Goal: Task Accomplishment & Management: Manage account settings

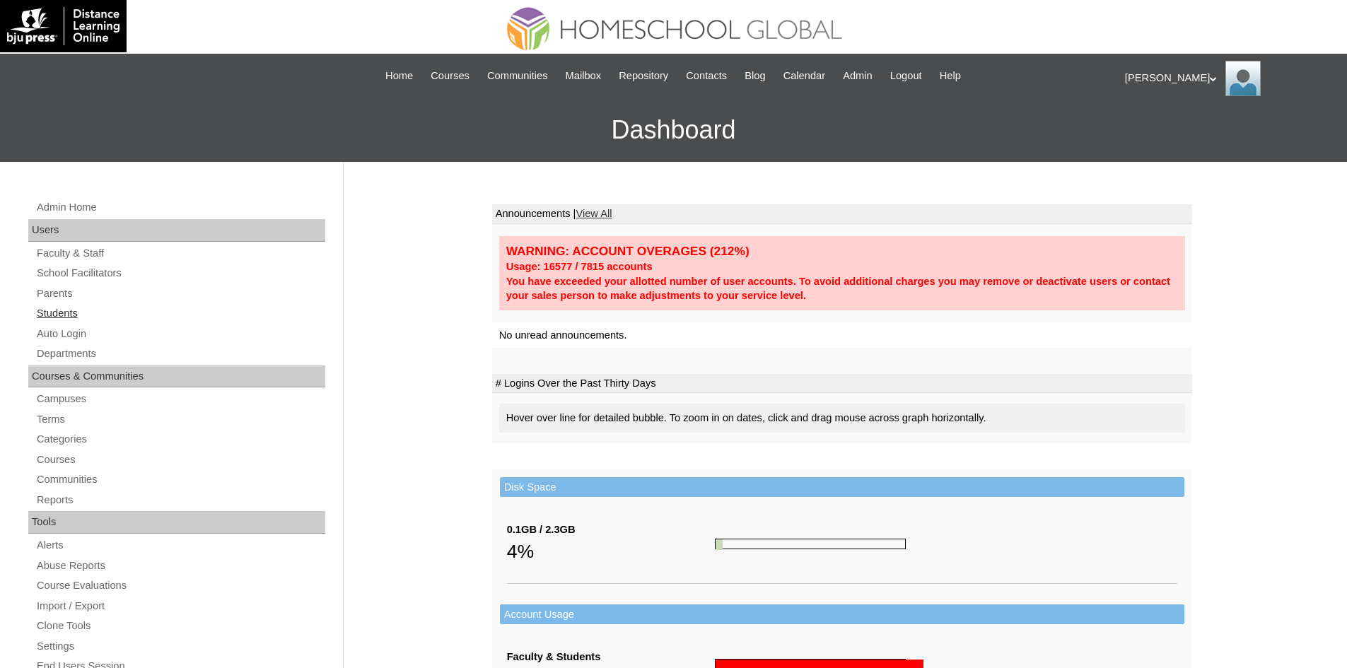
click at [46, 318] on link "Students" at bounding box center [180, 314] width 290 height 18
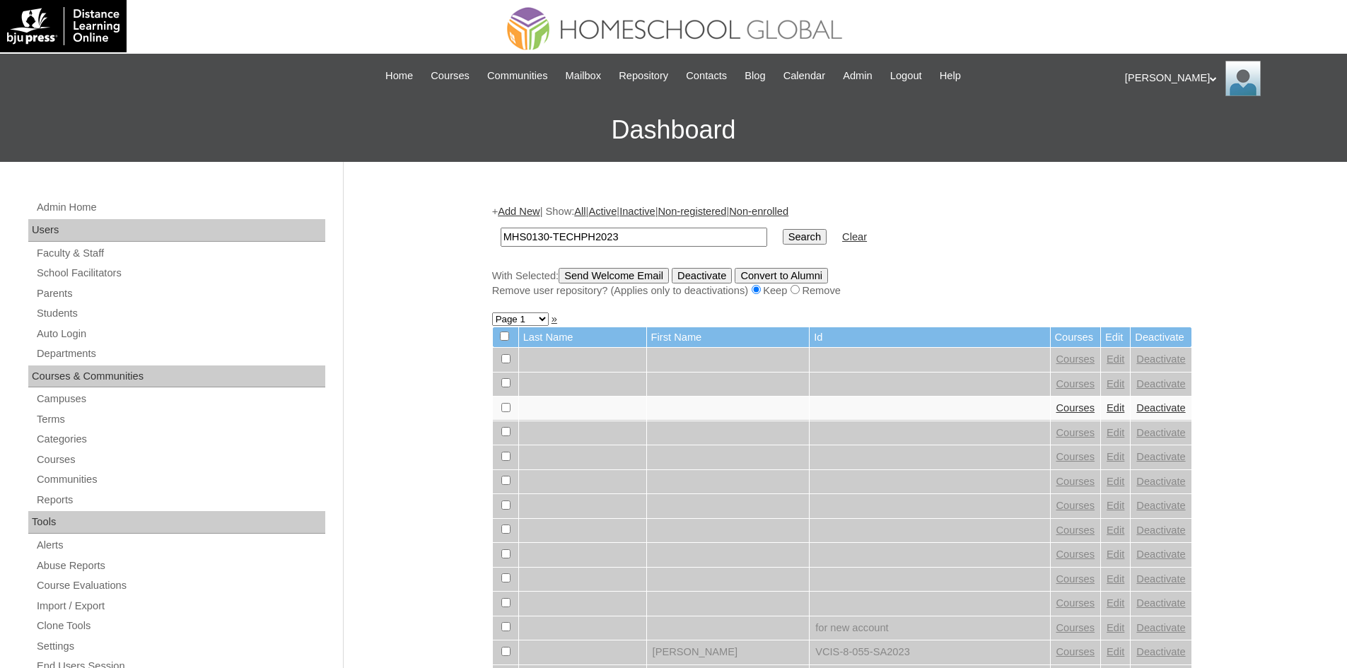
type input "MHS0130-TECHPH2023"
click at [783, 233] on input "Search" at bounding box center [805, 237] width 44 height 16
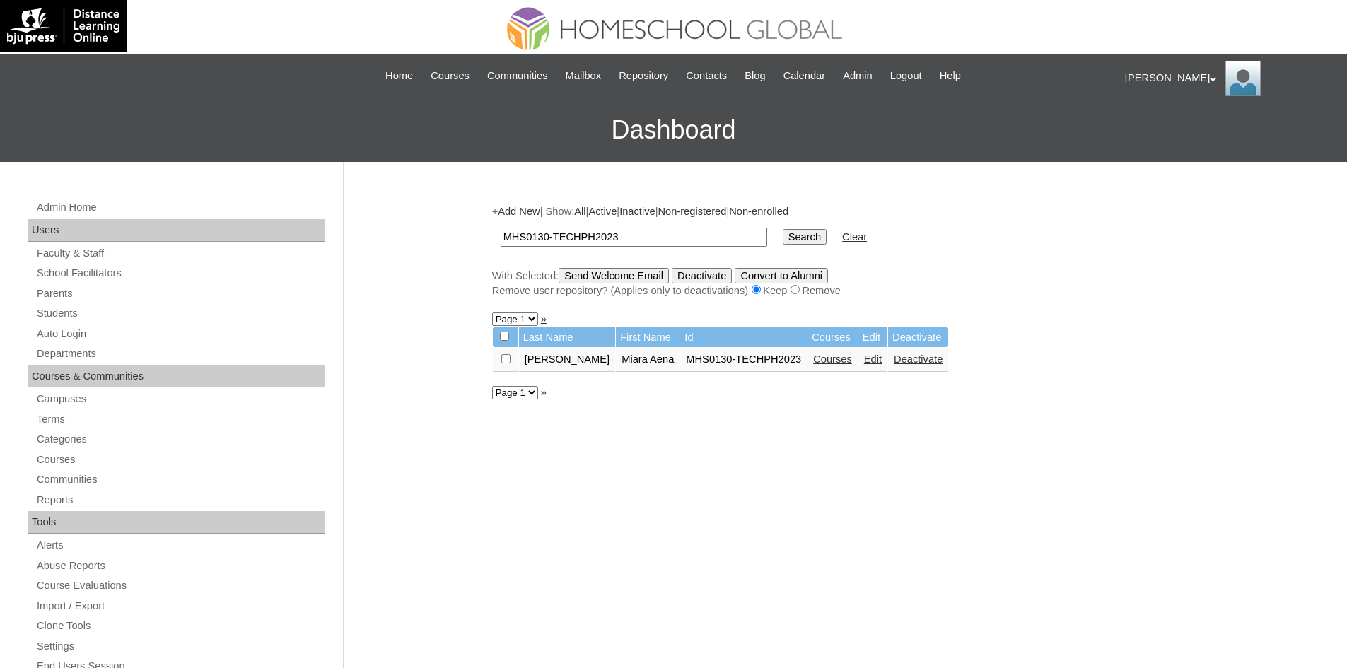
click at [864, 362] on link "Edit" at bounding box center [873, 359] width 18 height 11
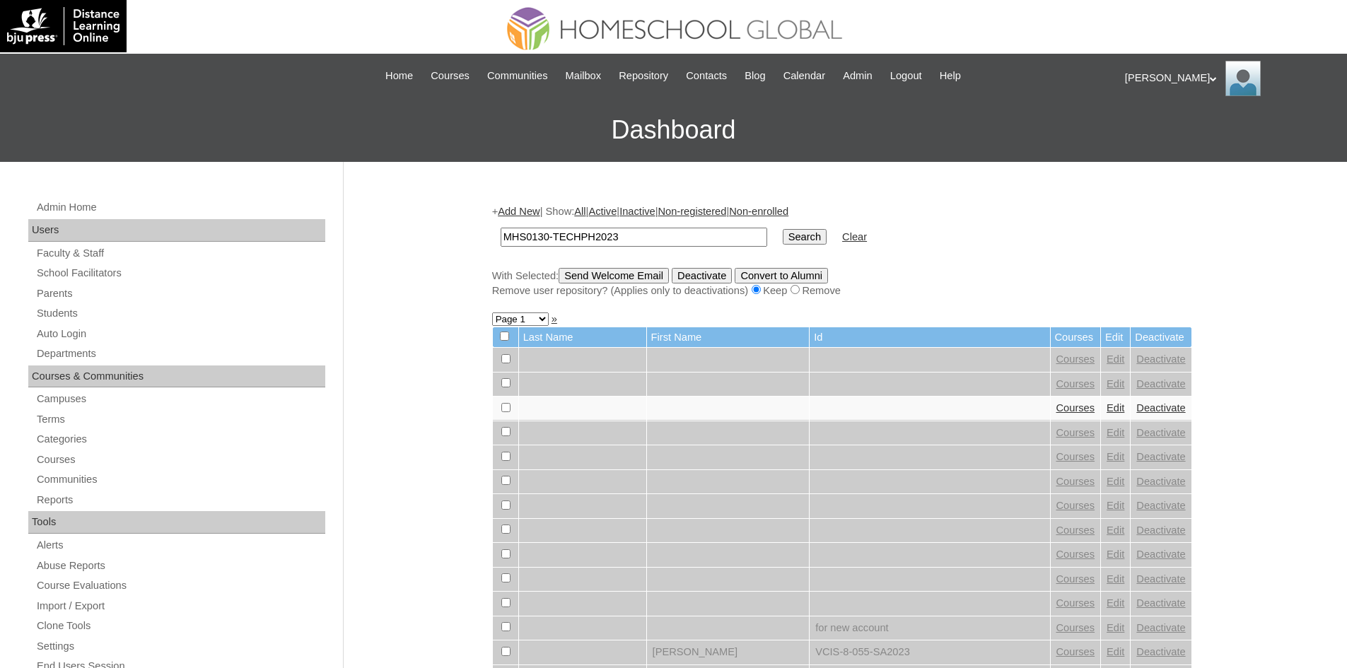
type input "MHS0130-TECHPH2023"
click at [783, 240] on input "Search" at bounding box center [805, 237] width 44 height 16
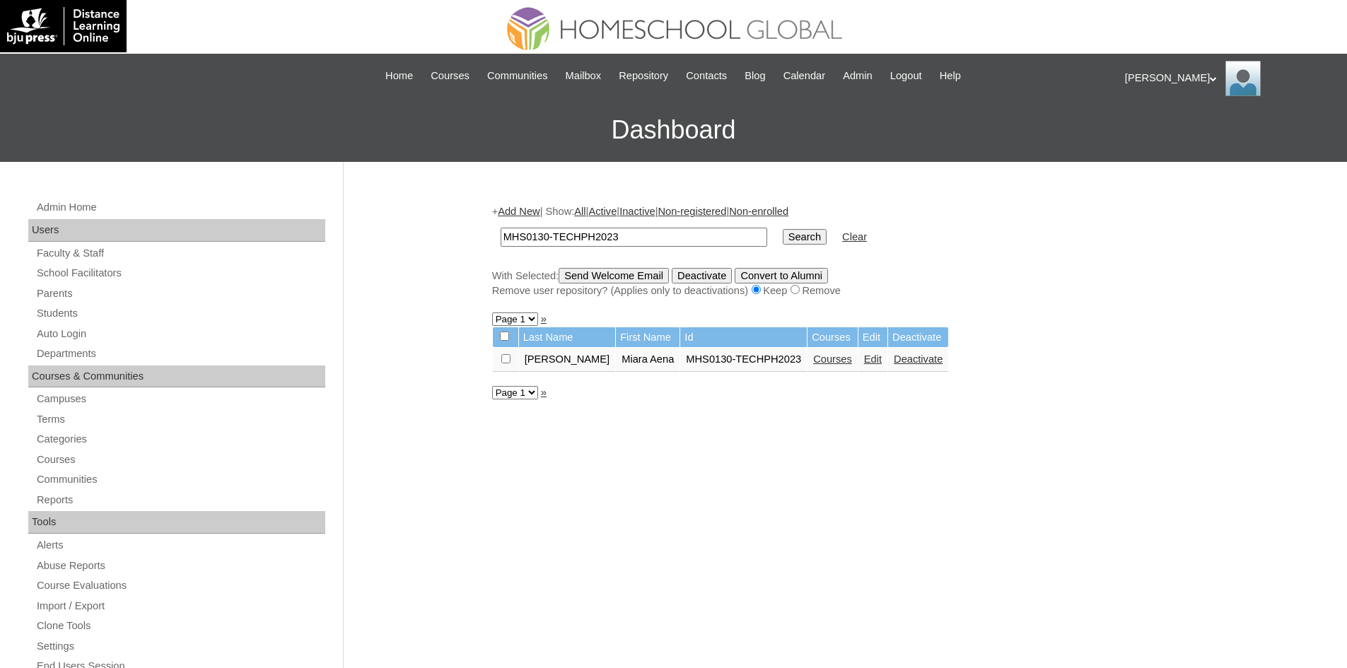
click at [813, 363] on link "Courses" at bounding box center [832, 359] width 39 height 11
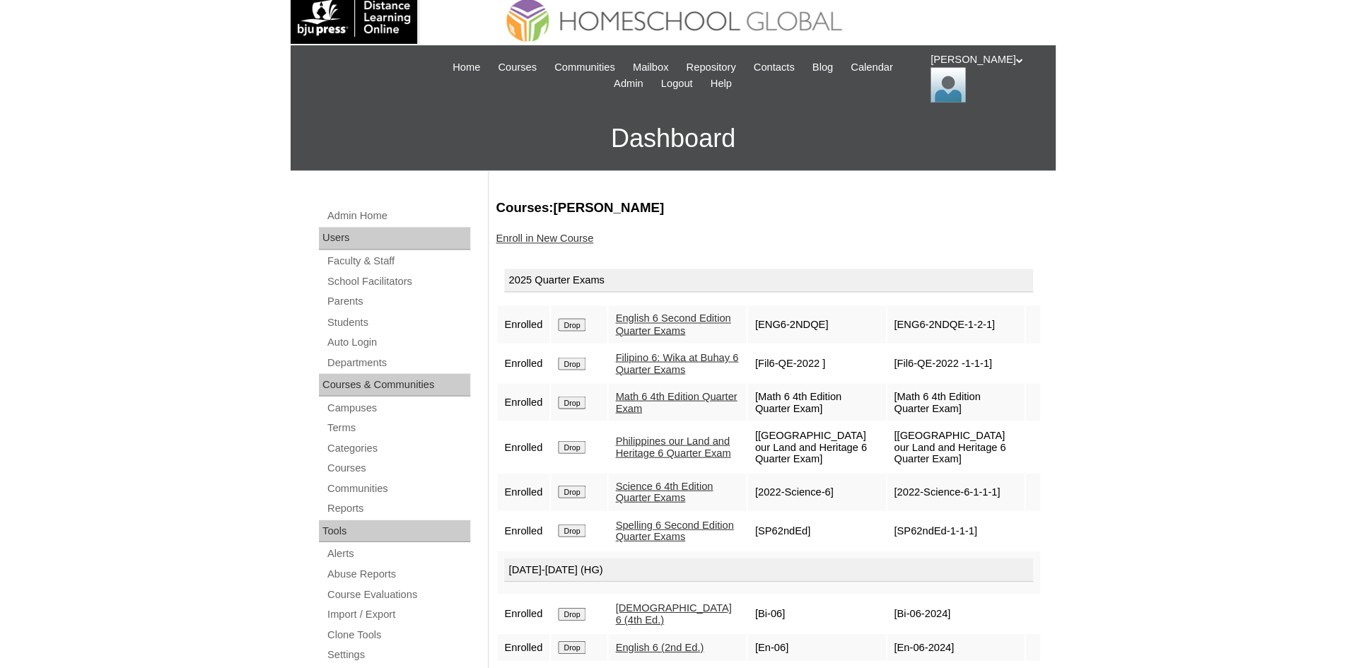
scroll to position [6, 0]
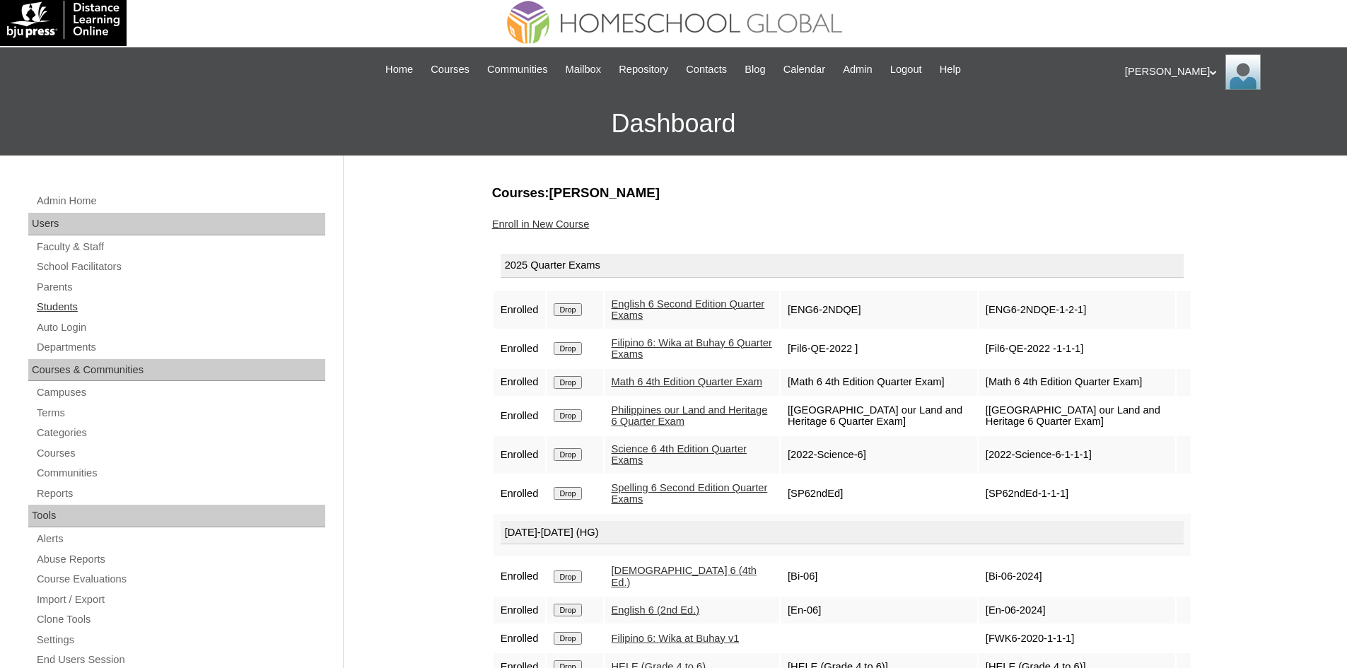
click at [62, 311] on link "Students" at bounding box center [180, 307] width 290 height 18
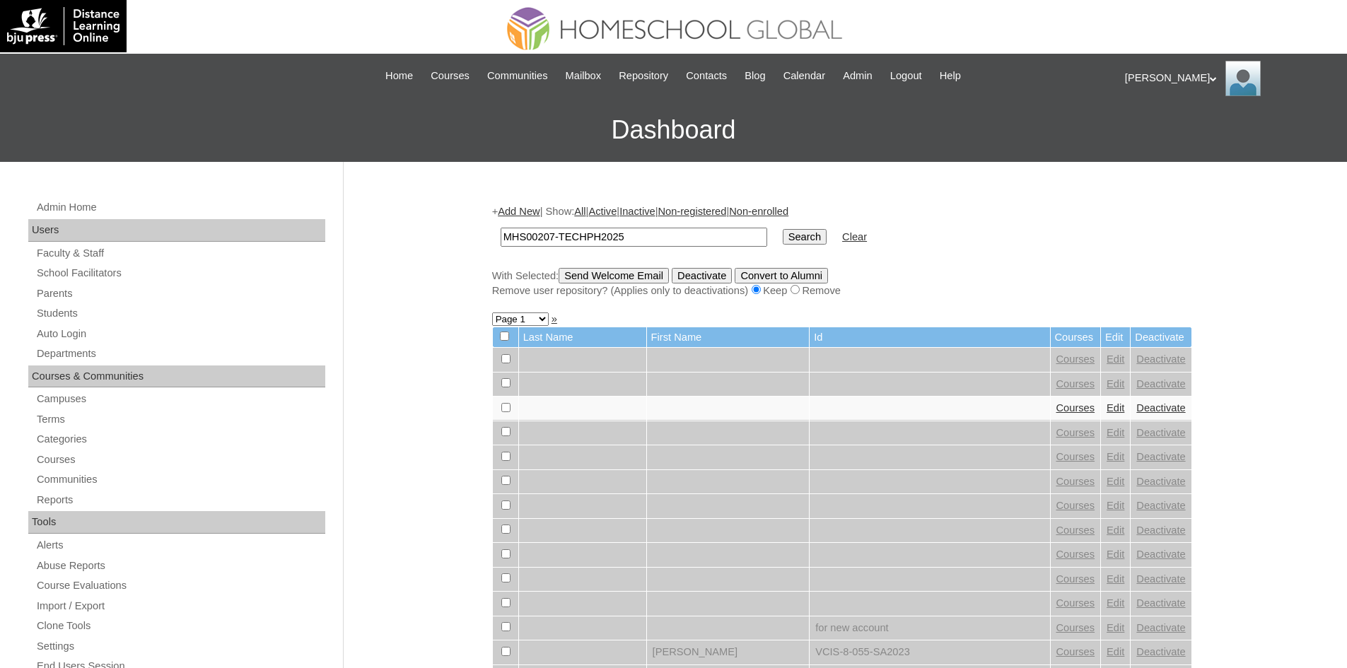
type input "MHS00207-TECHPH2025"
click at [783, 242] on input "Search" at bounding box center [805, 237] width 44 height 16
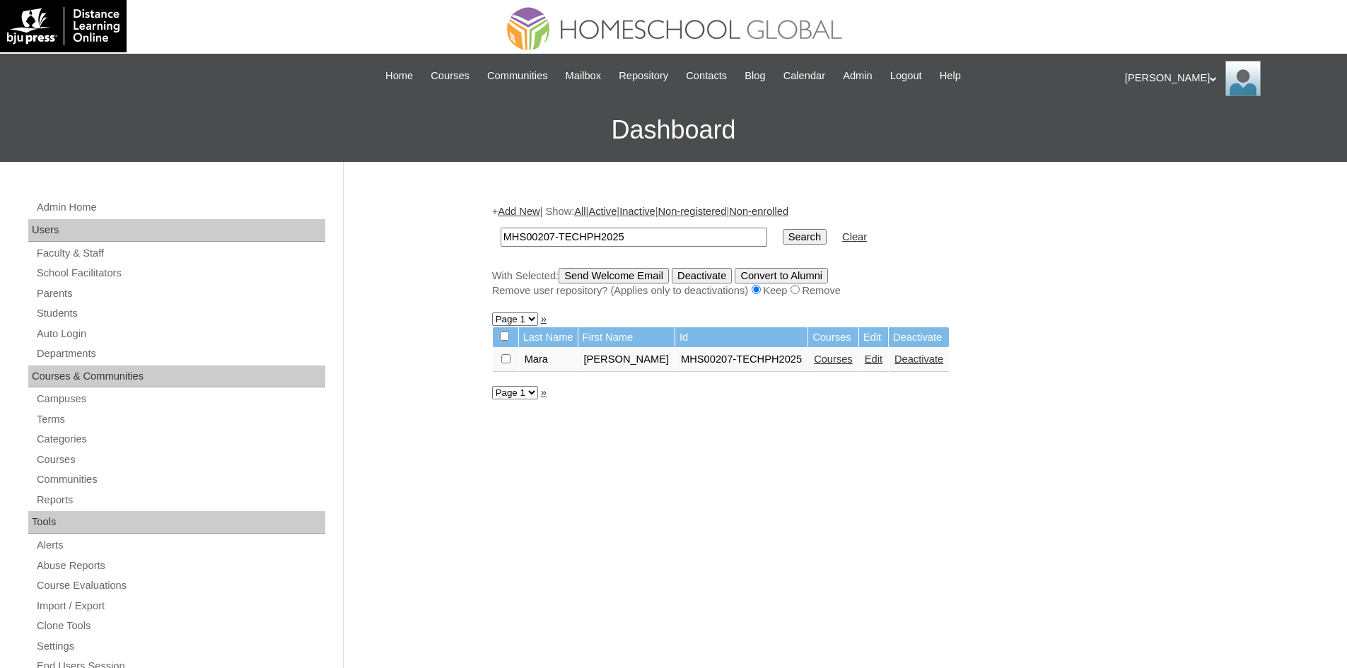
click at [873, 361] on link "Edit" at bounding box center [874, 359] width 18 height 11
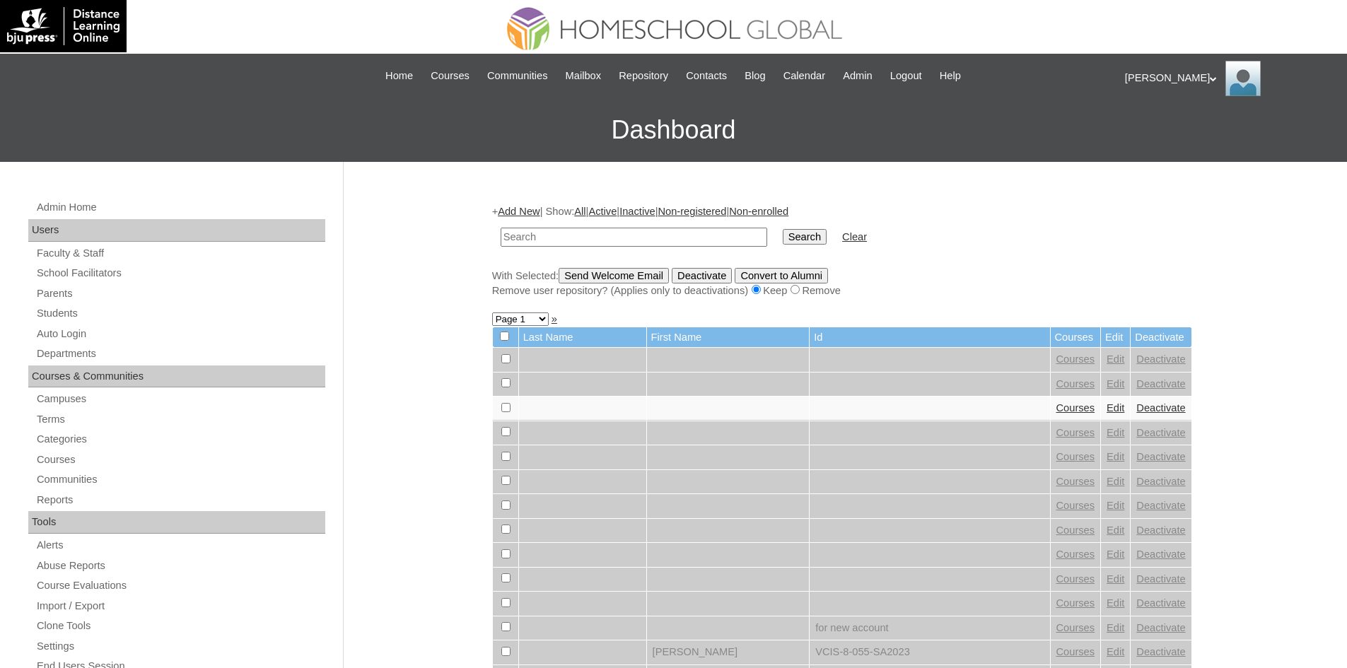
paste input "MHS00207-TECHPH2025"
type input "MHS00207-TECHPH2025"
click at [783, 233] on input "Search" at bounding box center [805, 237] width 44 height 16
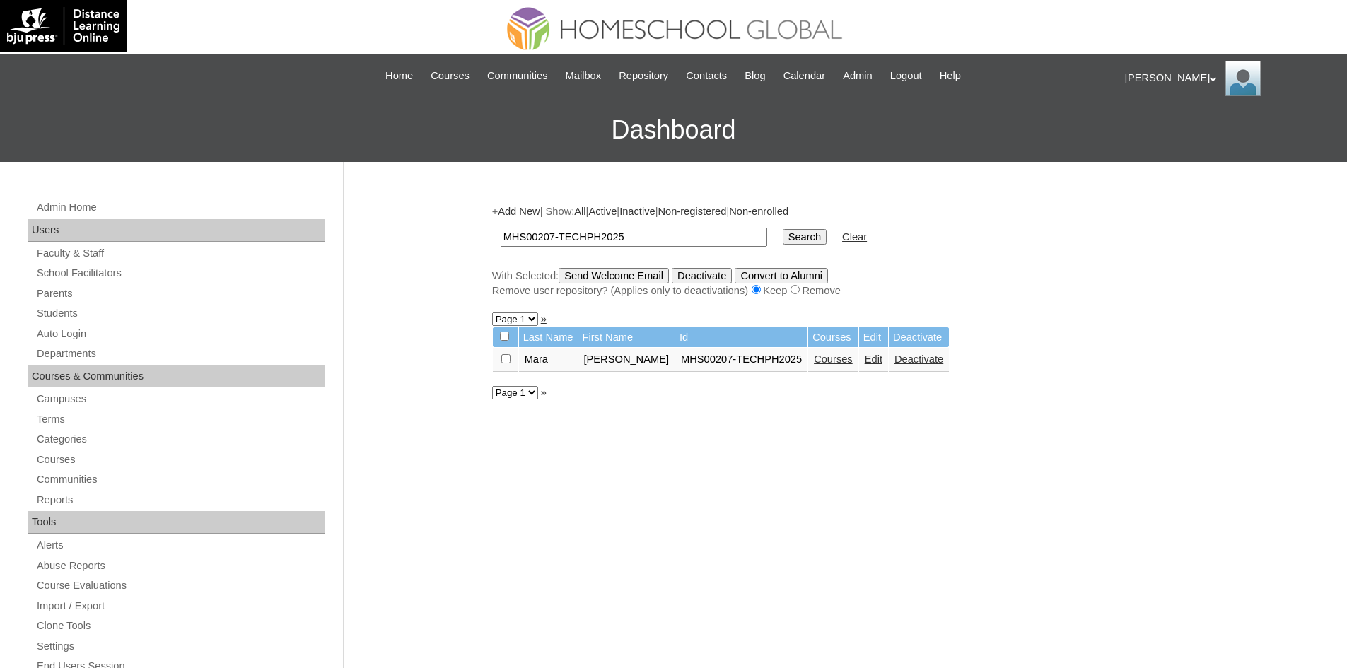
click at [822, 364] on link "Courses" at bounding box center [833, 359] width 39 height 11
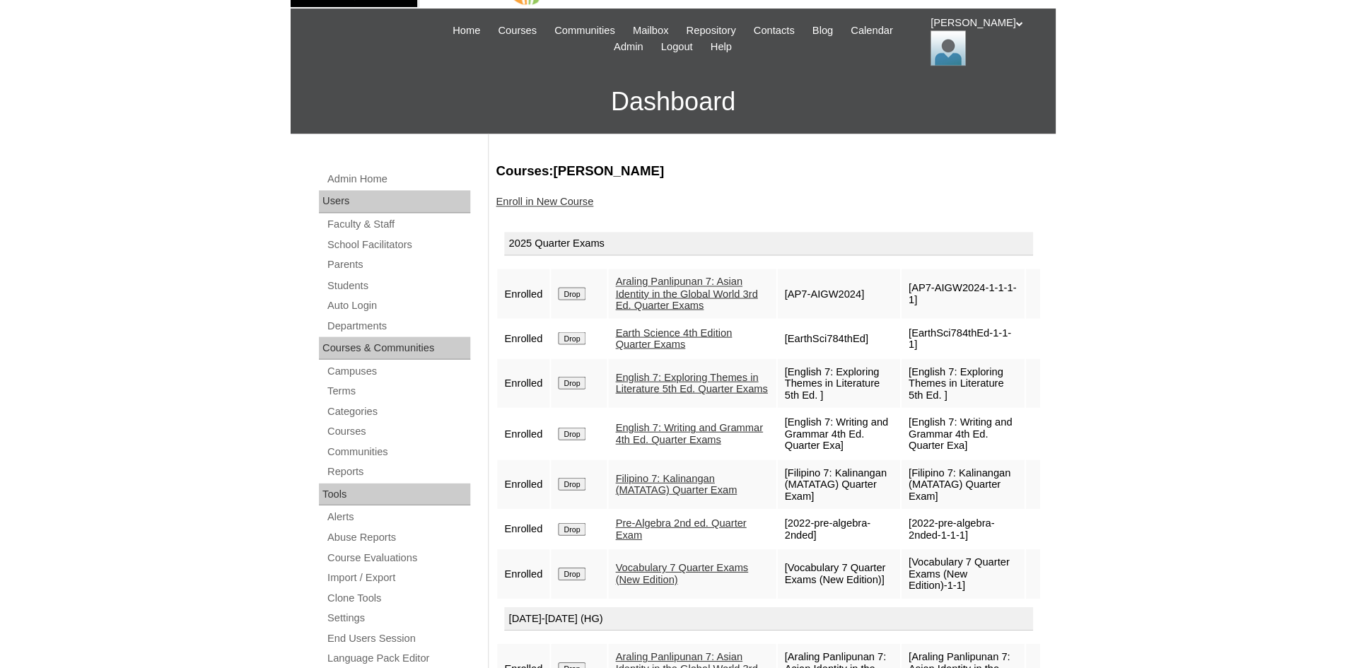
scroll to position [71, 0]
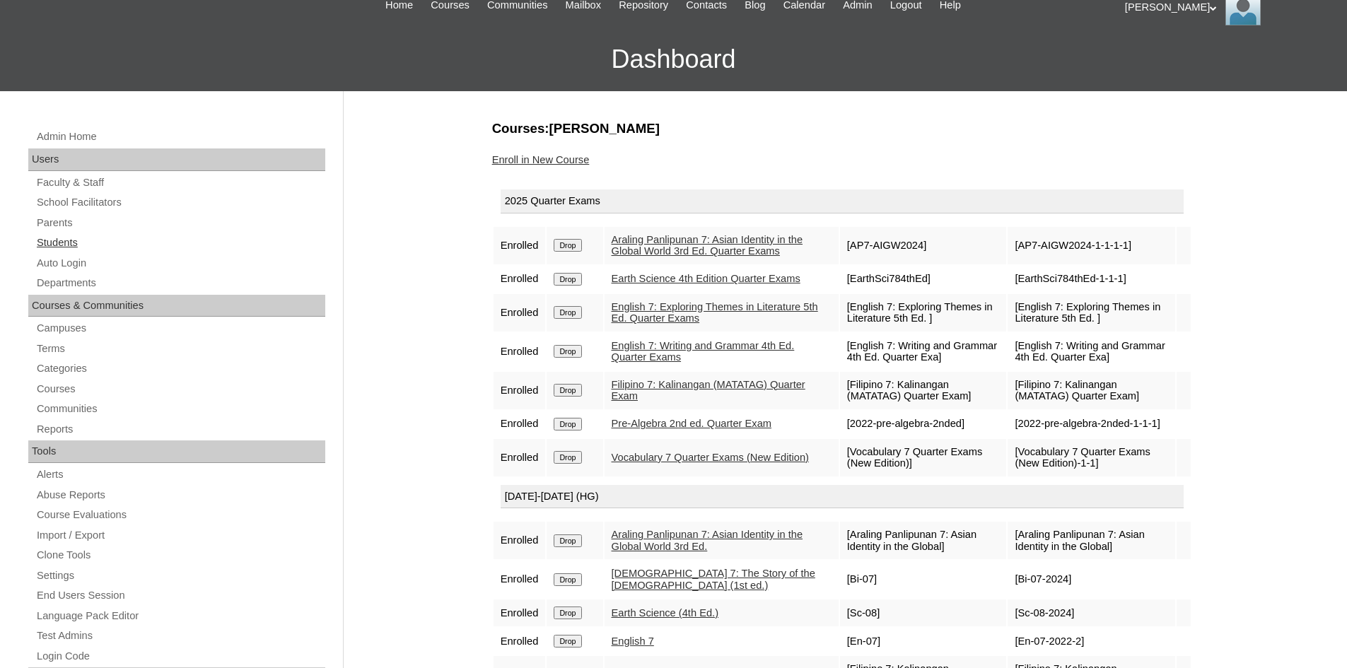
click at [57, 240] on link "Students" at bounding box center [180, 243] width 290 height 18
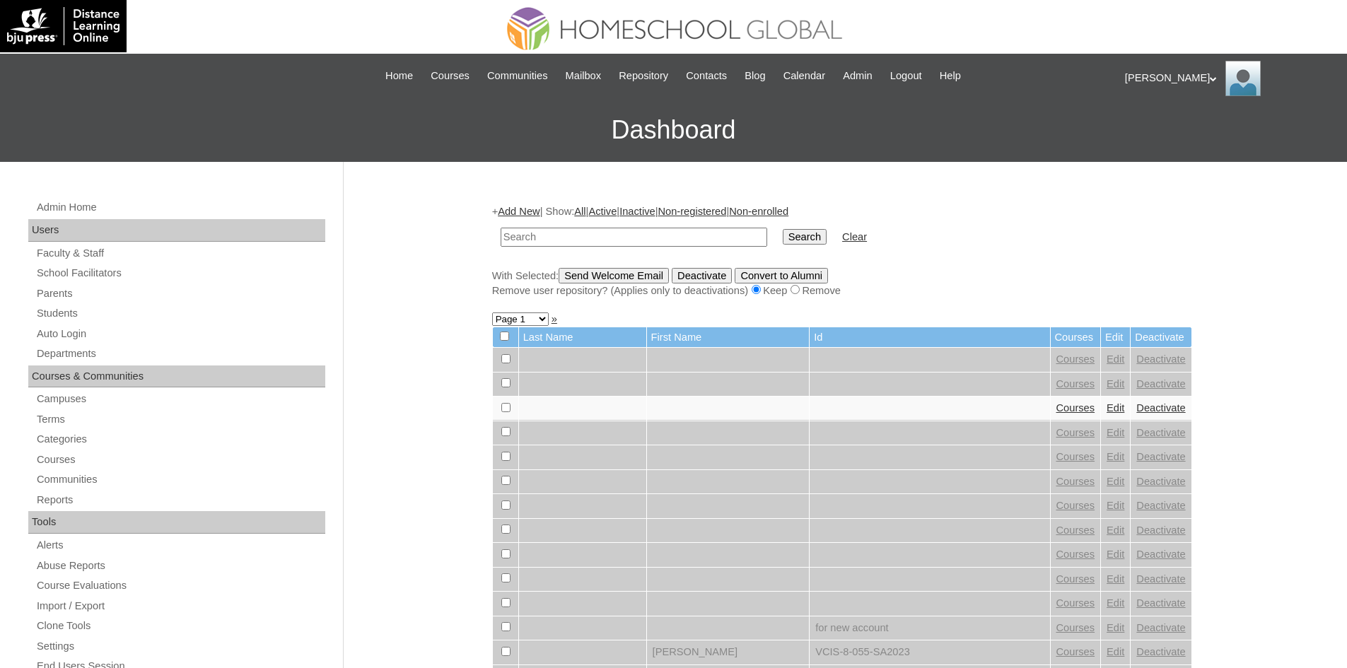
click at [515, 228] on input "text" at bounding box center [634, 237] width 267 height 19
type input "MHS0581-TECHPH2021"
click at [783, 241] on input "Search" at bounding box center [805, 237] width 44 height 16
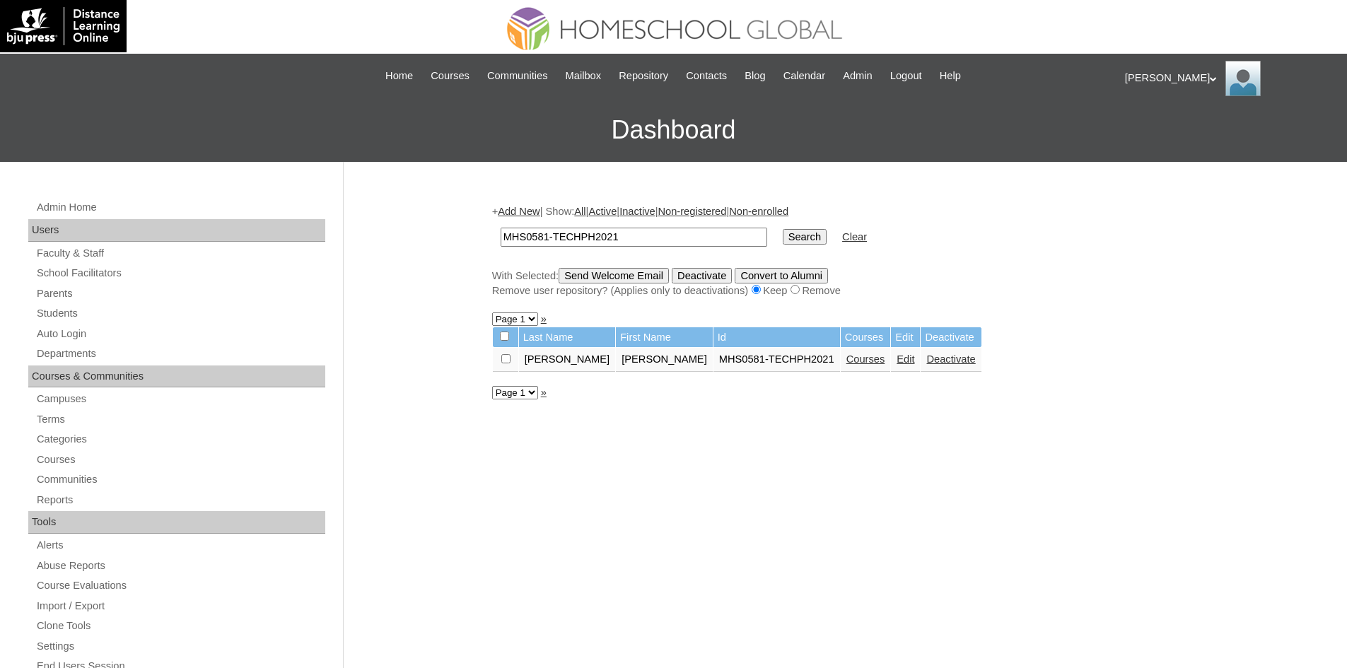
click at [897, 362] on link "Edit" at bounding box center [906, 359] width 18 height 11
click at [847, 357] on link "Courses" at bounding box center [866, 359] width 39 height 11
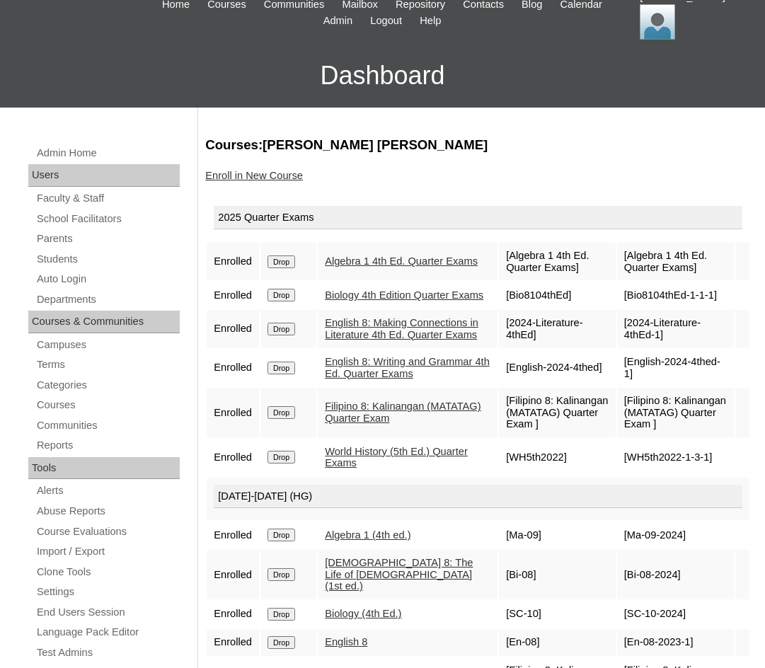
scroll to position [71, 0]
